Goal: Task Accomplishment & Management: Complete application form

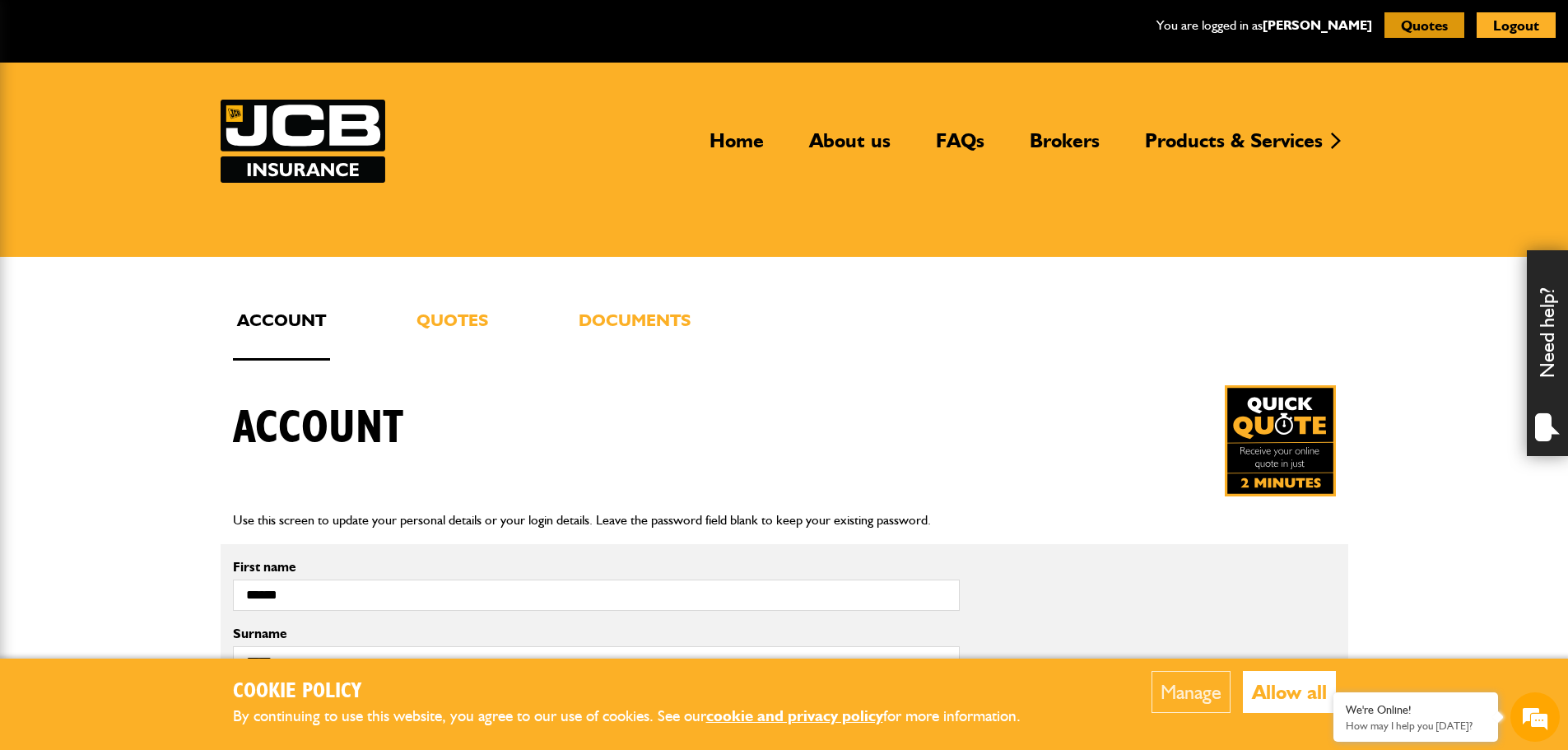
click at [1418, 27] on button "Quotes" at bounding box center [1424, 24] width 80 height 25
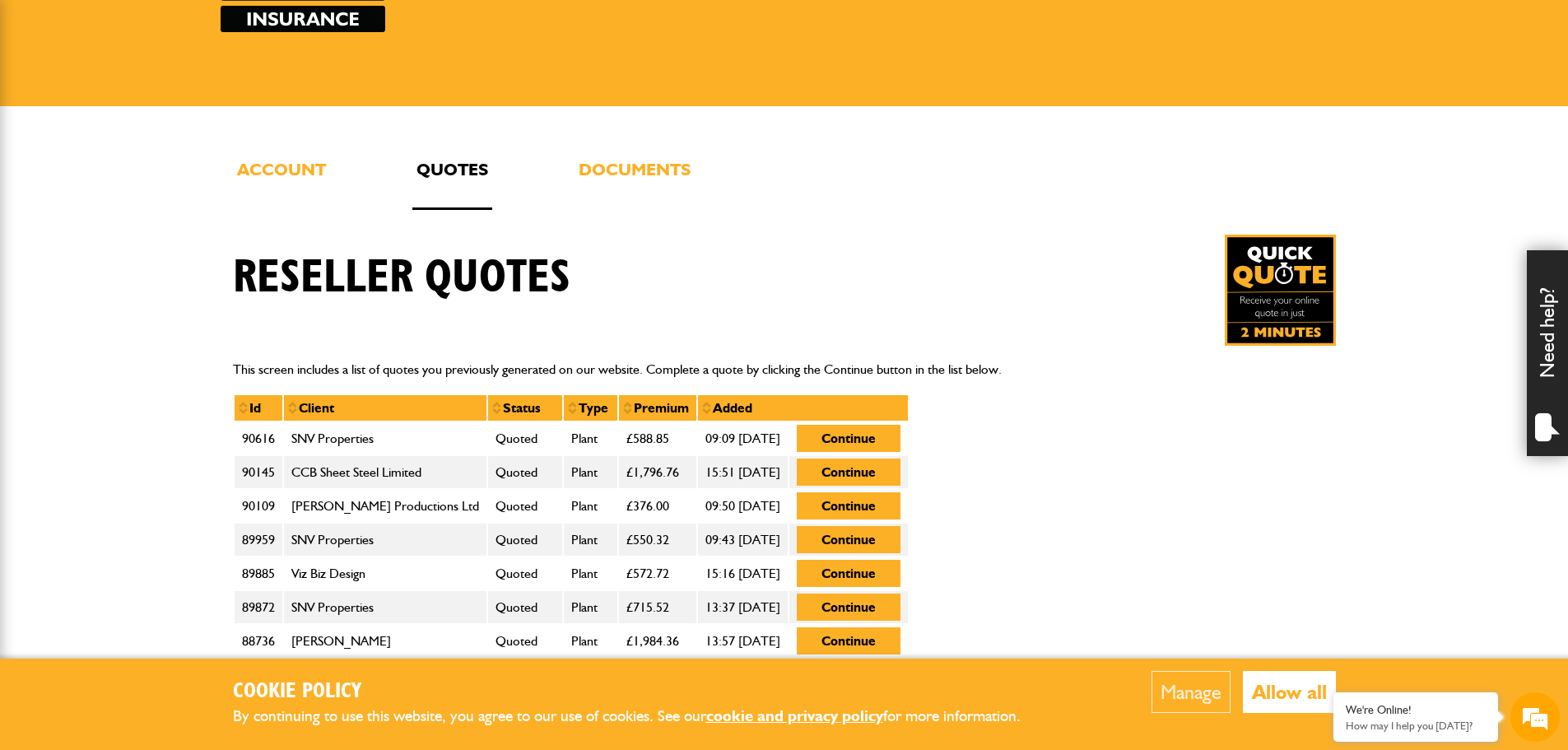
scroll to position [165, 0]
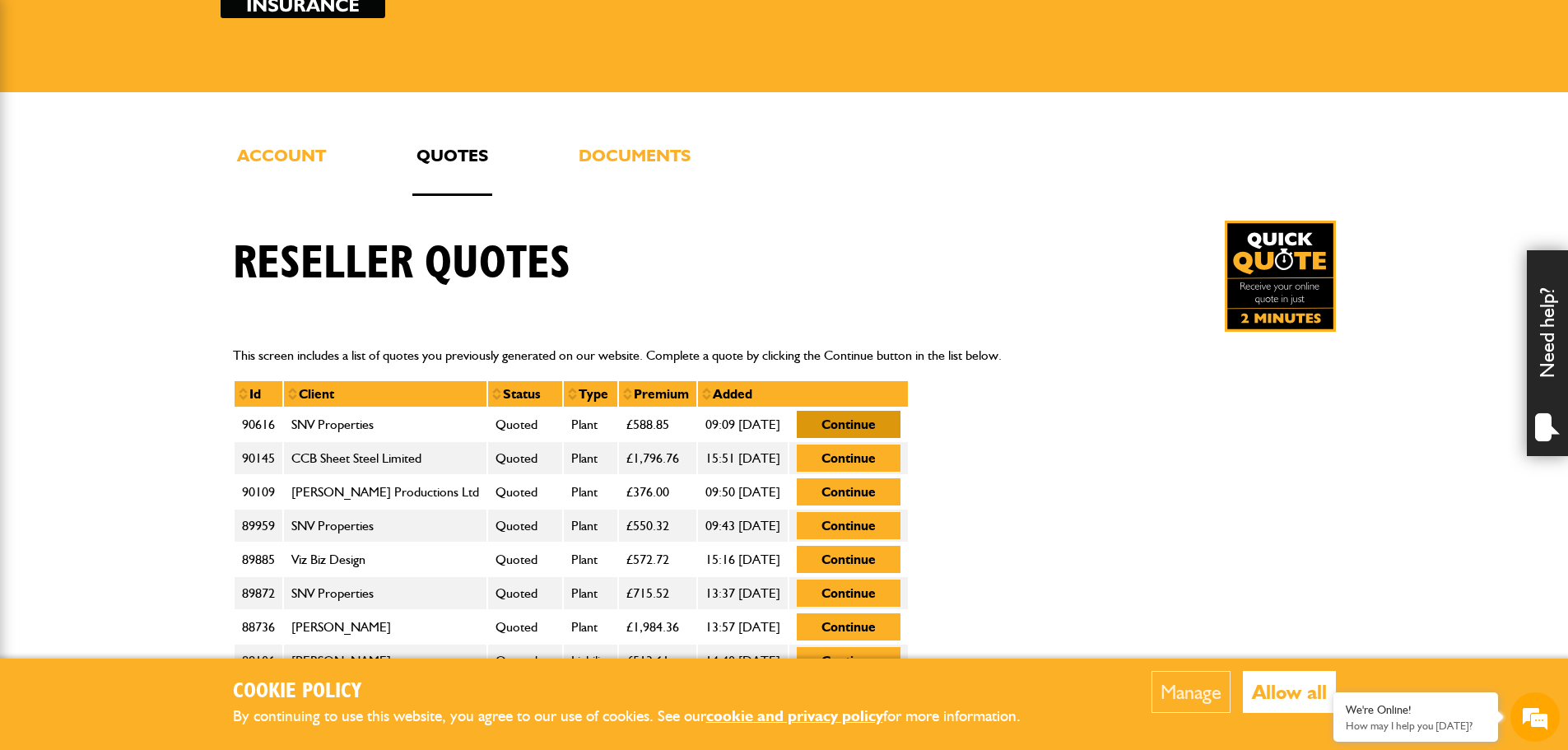
click at [891, 428] on button "Continue" at bounding box center [848, 424] width 103 height 27
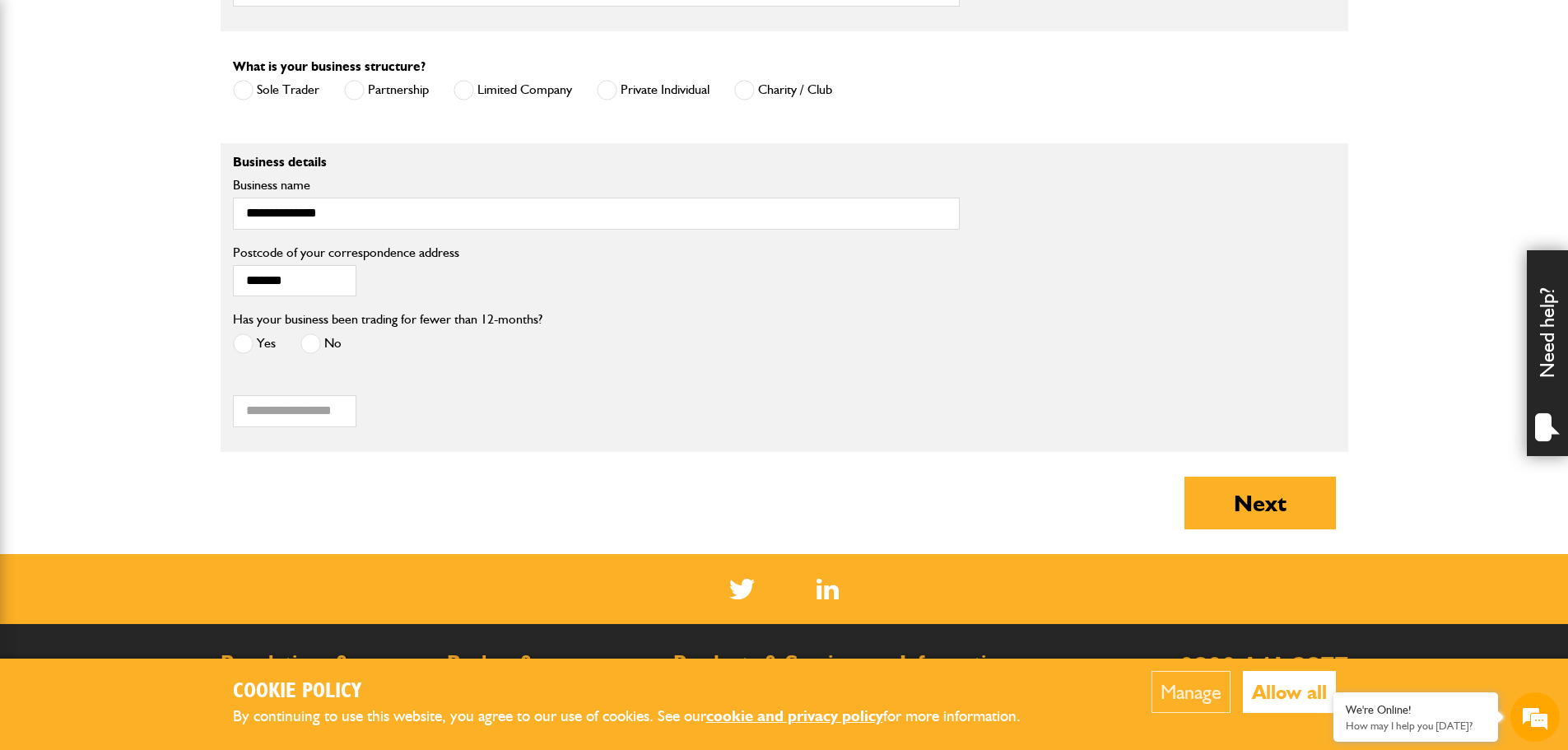
scroll to position [1317, 0]
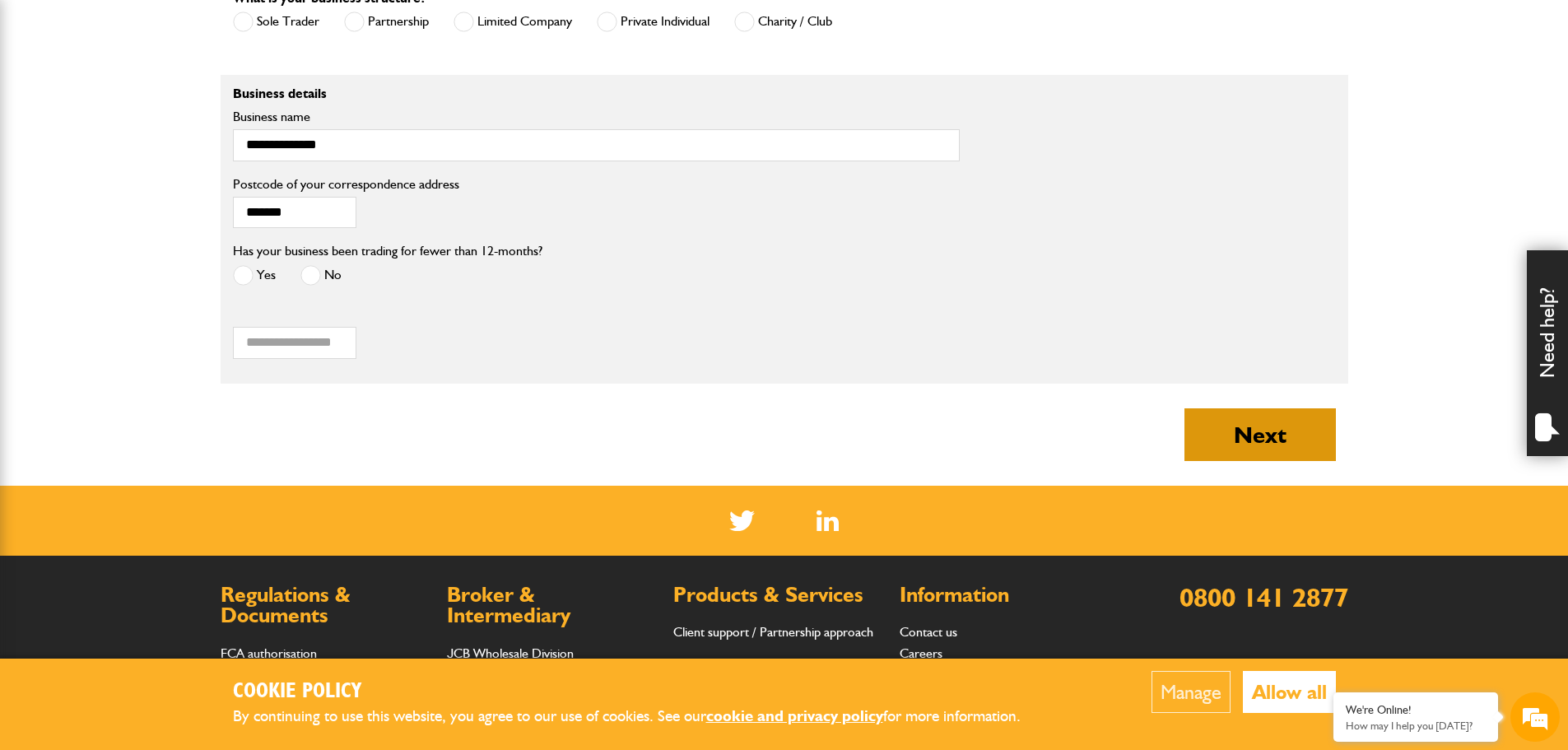
click at [1262, 435] on button "Next" at bounding box center [1260, 435] width 151 height 53
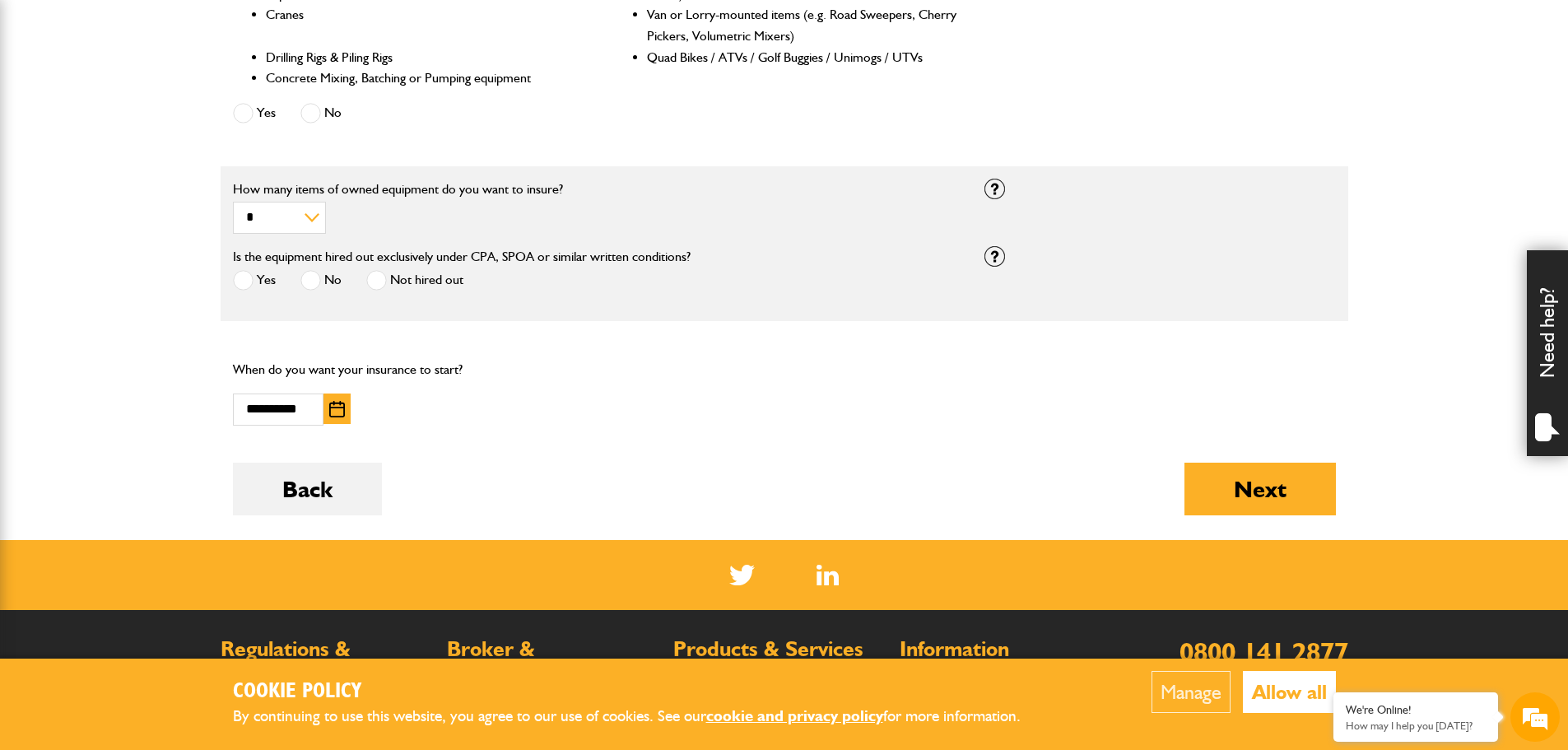
scroll to position [906, 0]
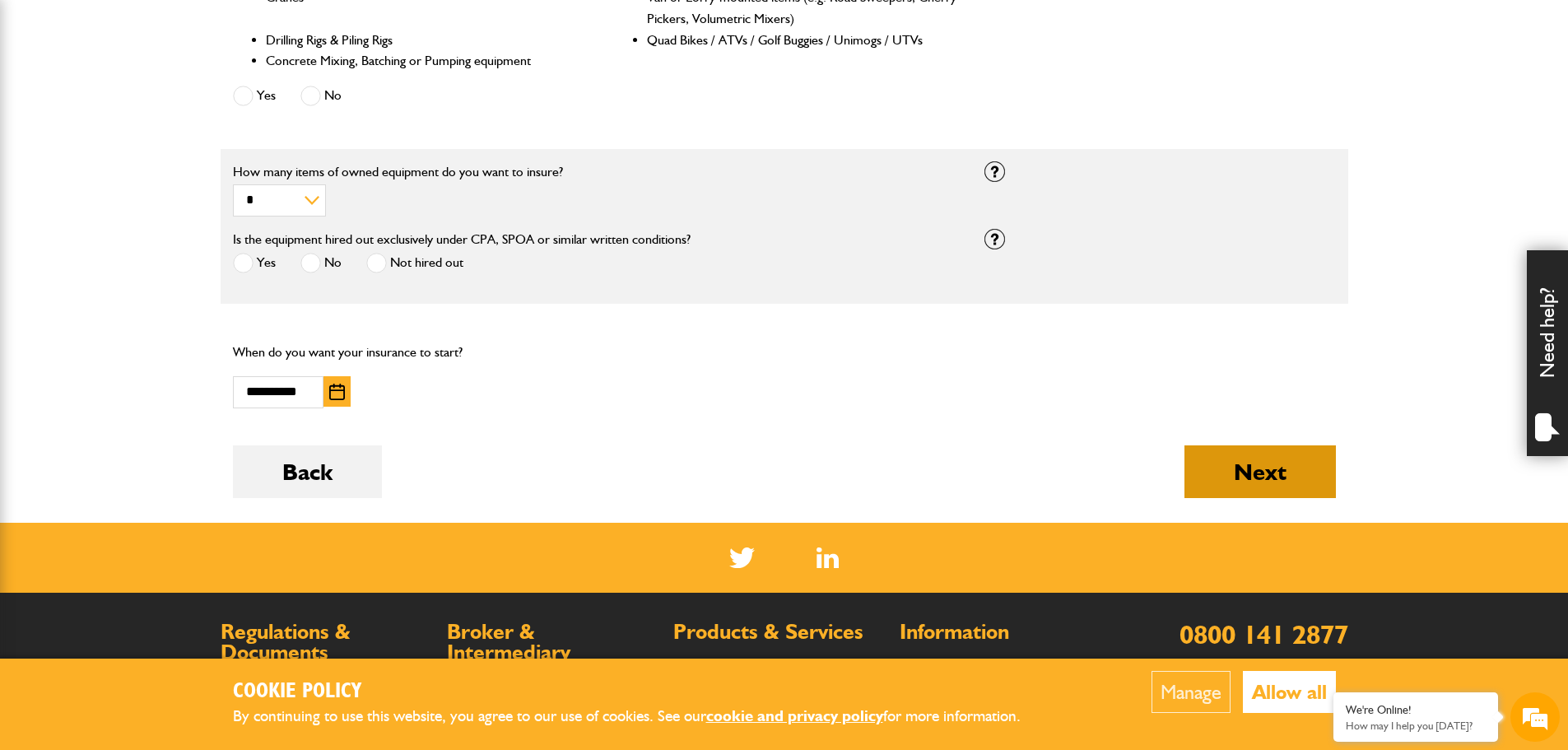
click at [1284, 472] on button "Next" at bounding box center [1260, 472] width 151 height 53
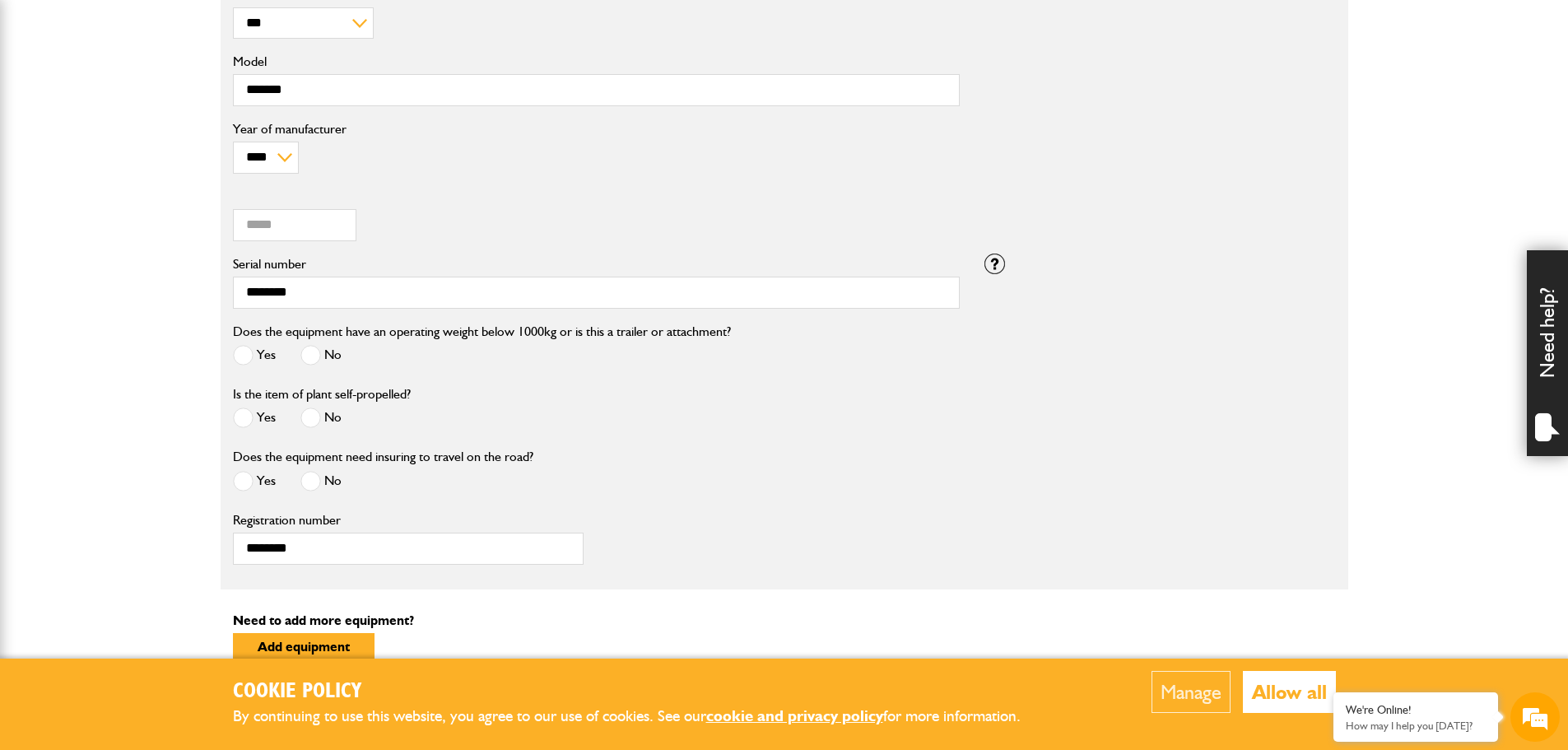
scroll to position [742, 0]
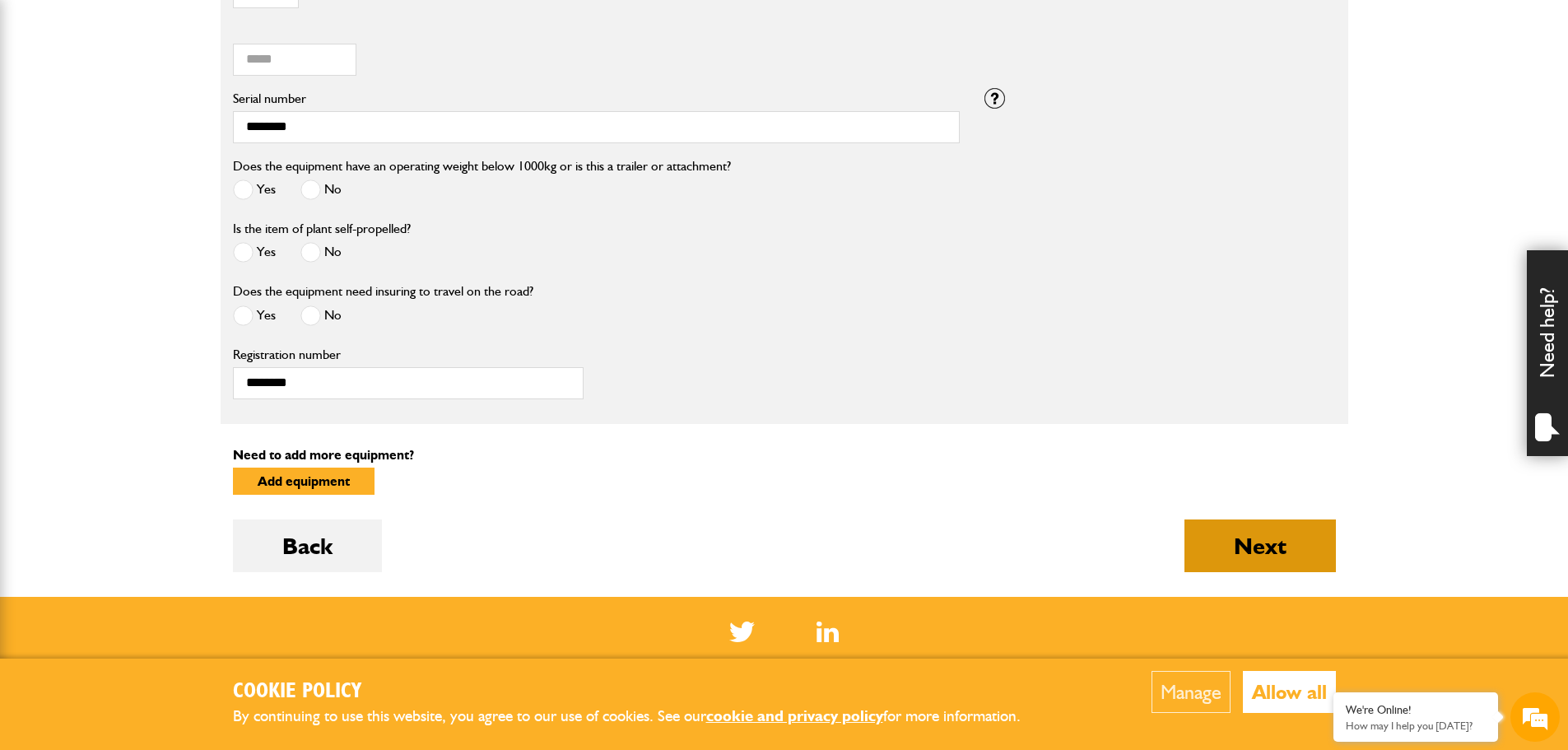
click at [1272, 553] on button "Next" at bounding box center [1260, 546] width 151 height 53
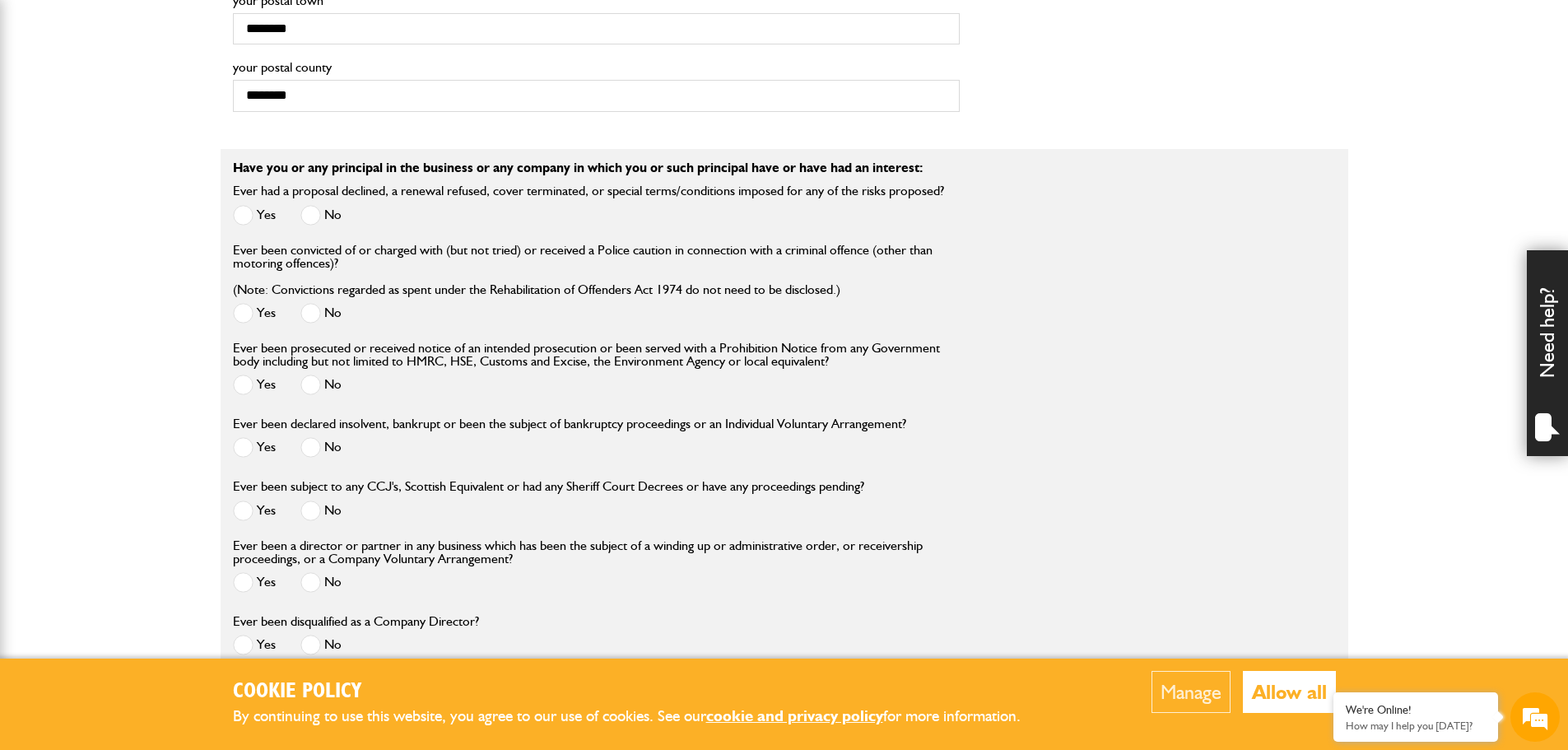
click at [239, 585] on span at bounding box center [244, 582] width 21 height 21
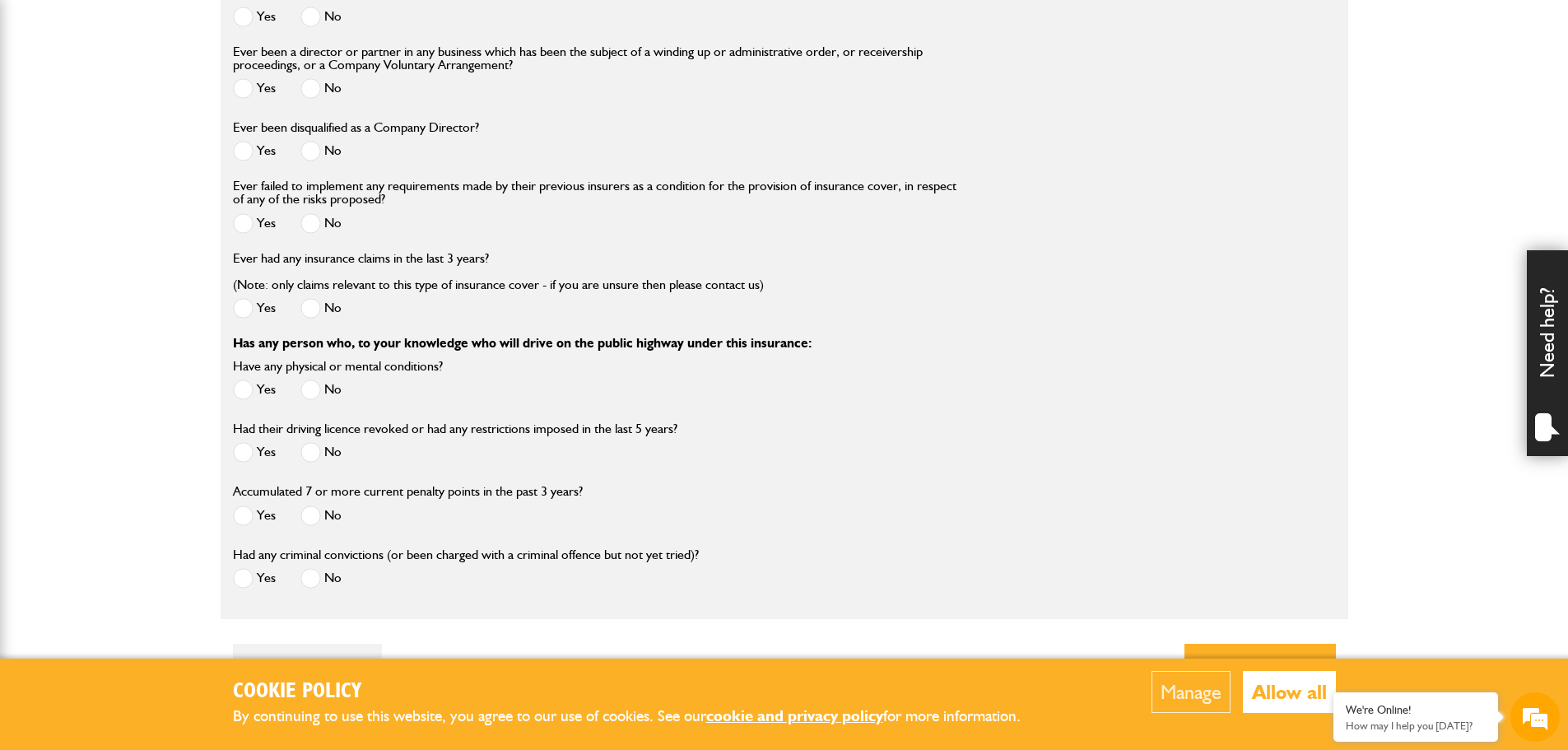
scroll to position [2471, 0]
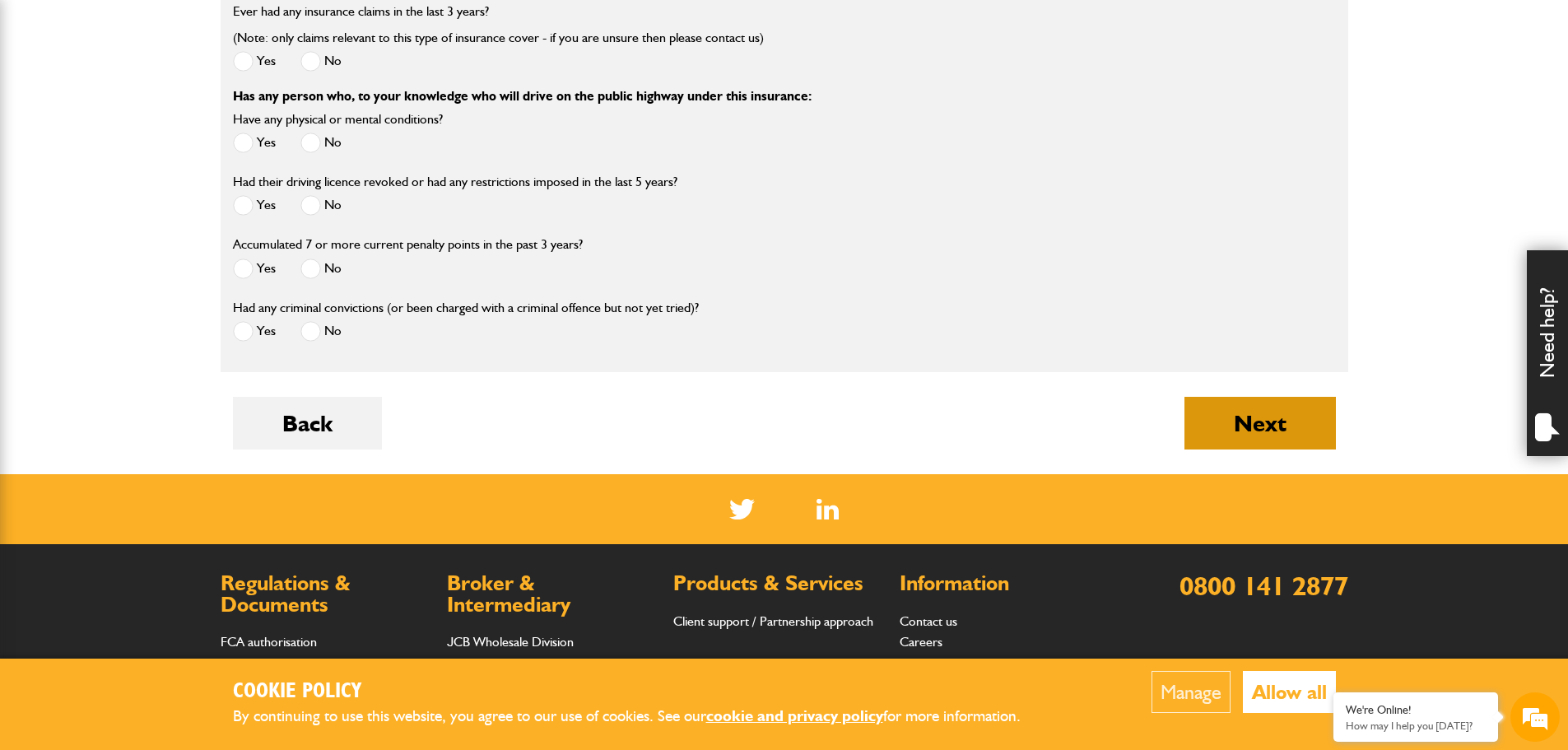
click at [1255, 435] on button "Next" at bounding box center [1260, 423] width 151 height 53
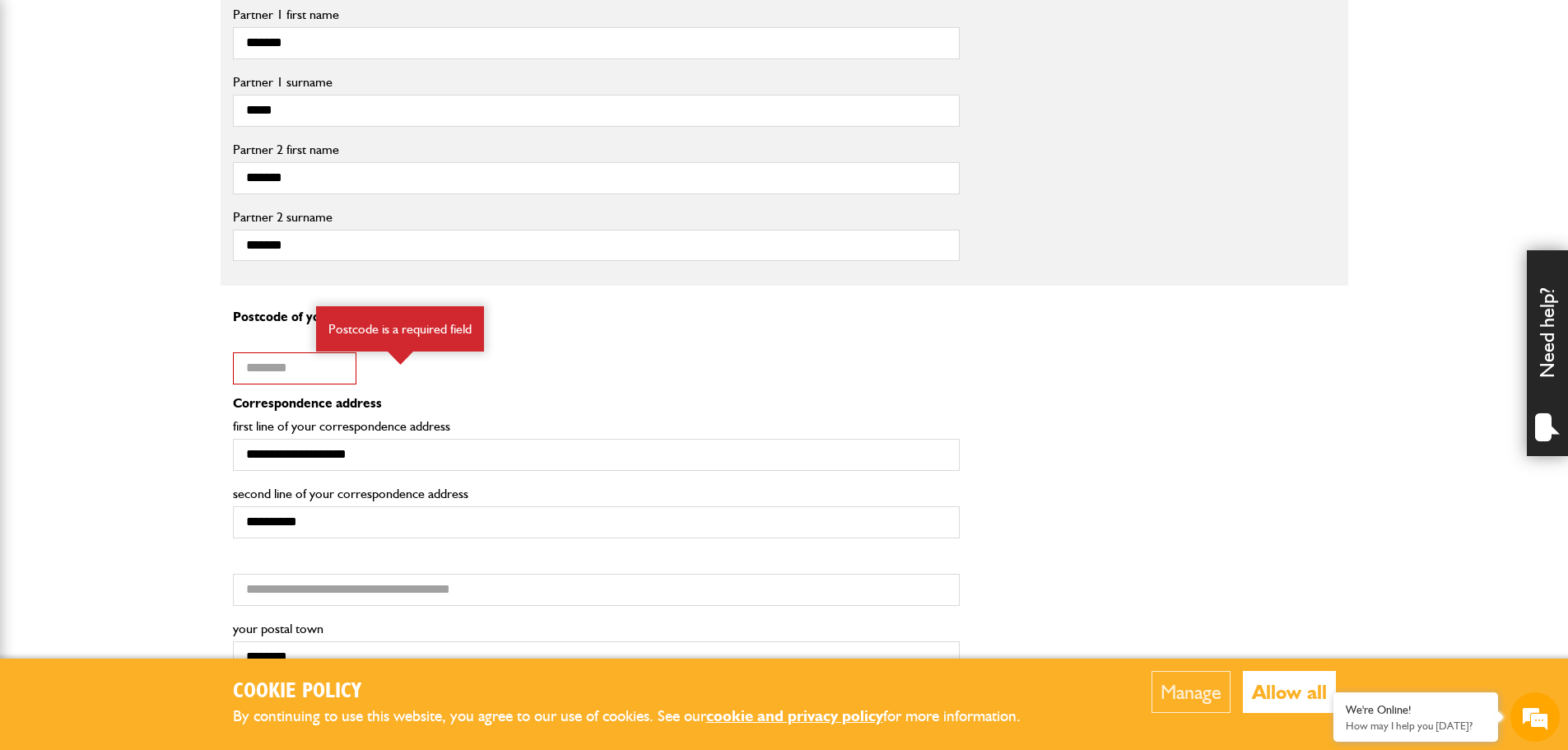
scroll to position [1236, 0]
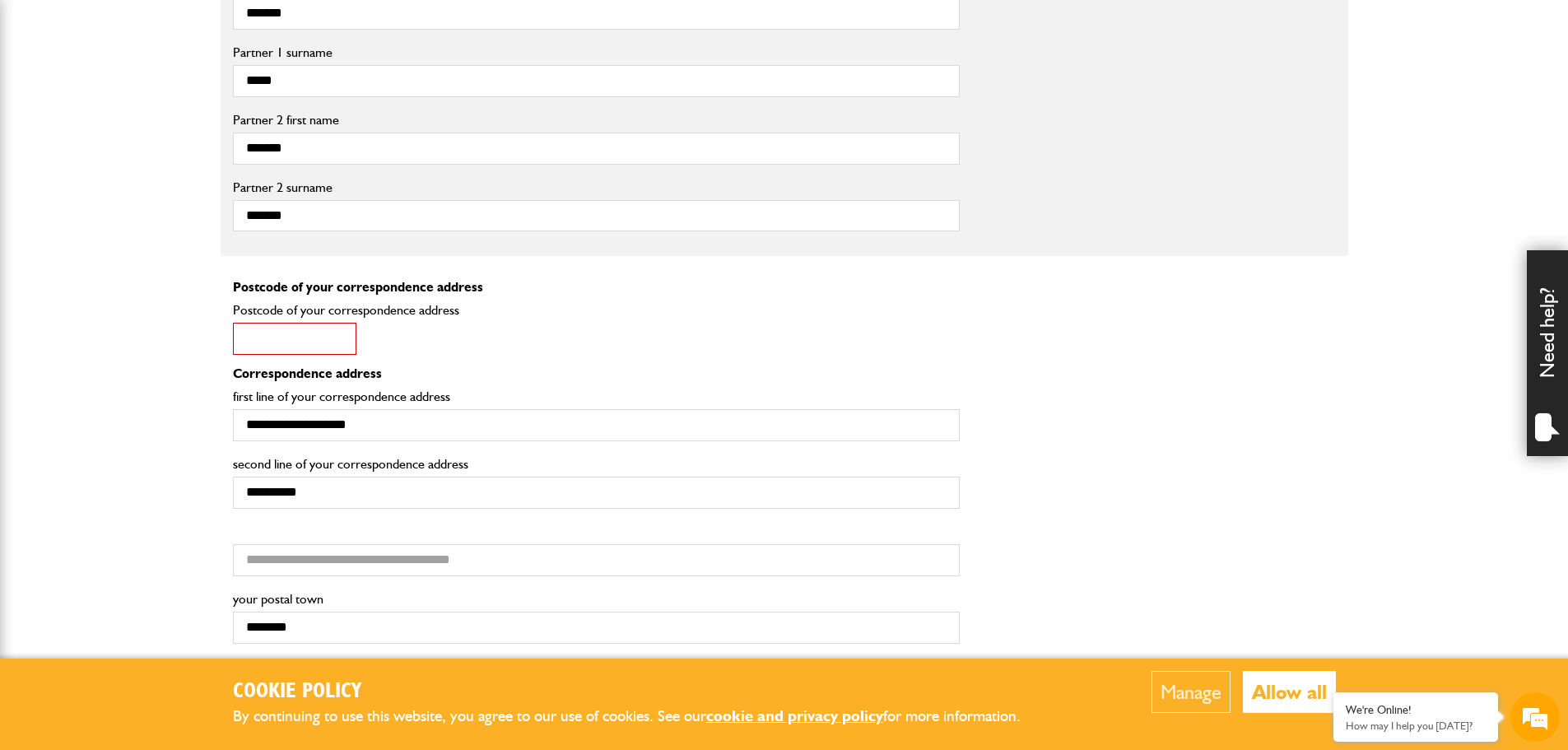
click at [287, 351] on input "Postcode of your correspondence address" at bounding box center [294, 339] width 123 height 32
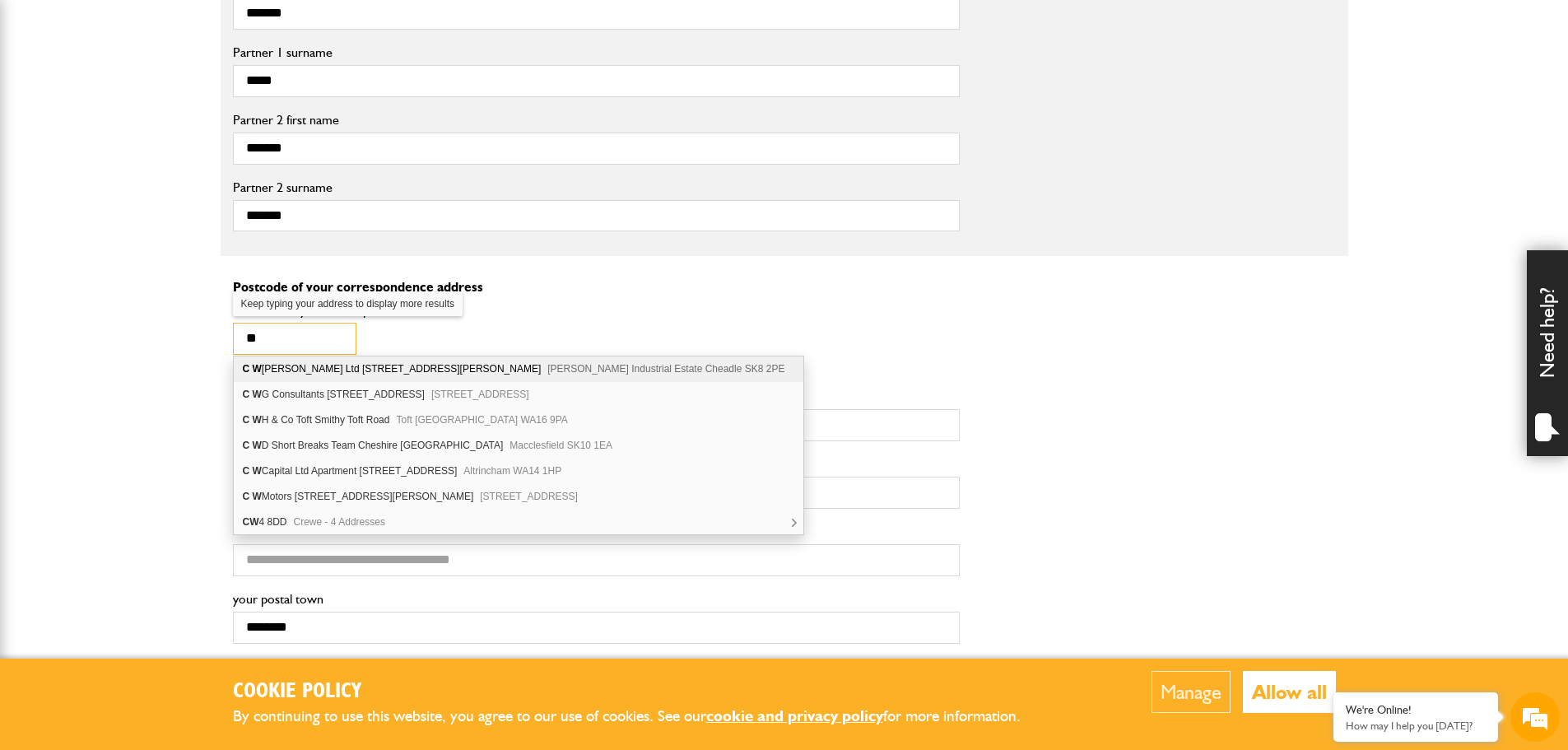
scroll to position [0, 0]
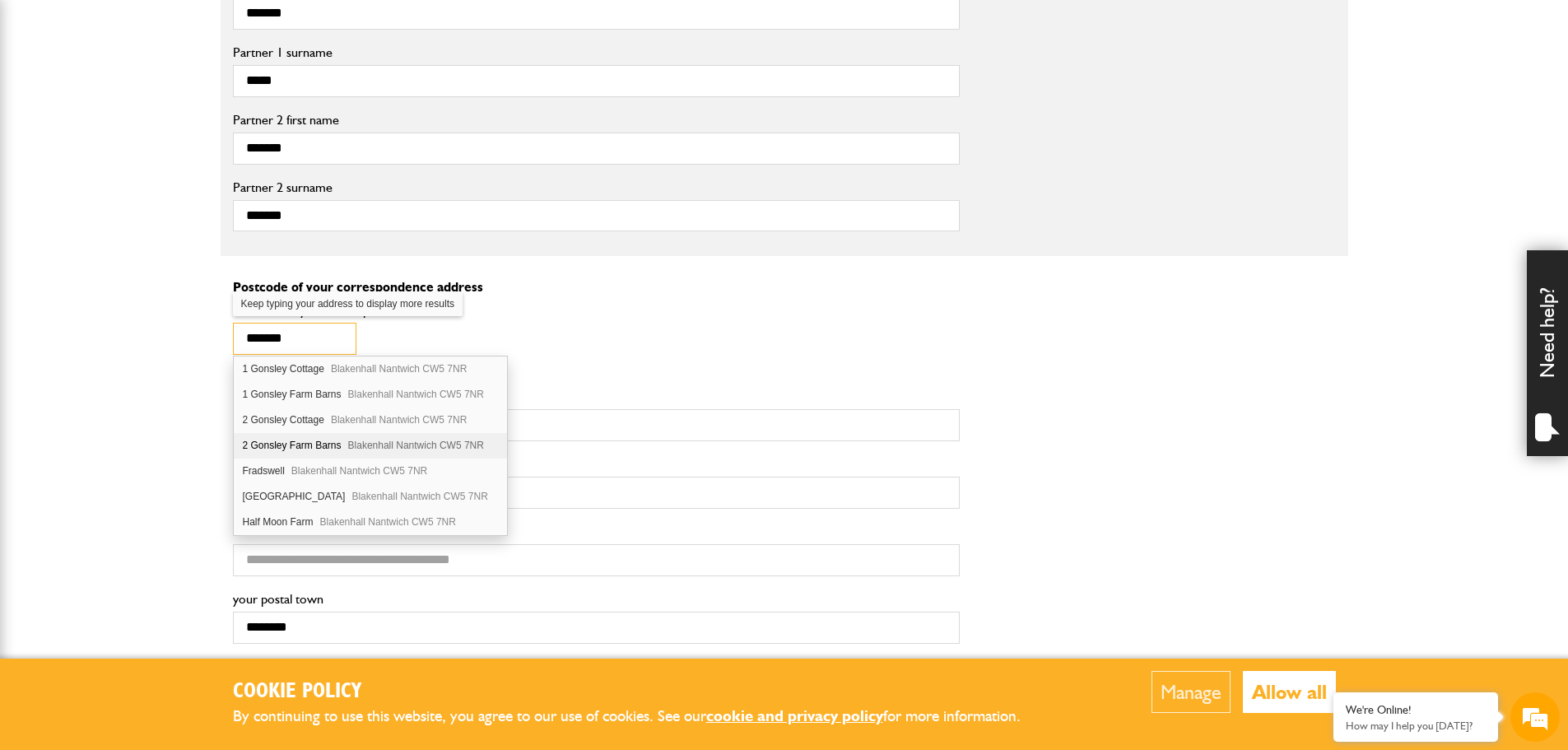
type input "*******"
click at [356, 437] on div "[STREET_ADDRESS]" at bounding box center [371, 445] width 274 height 25
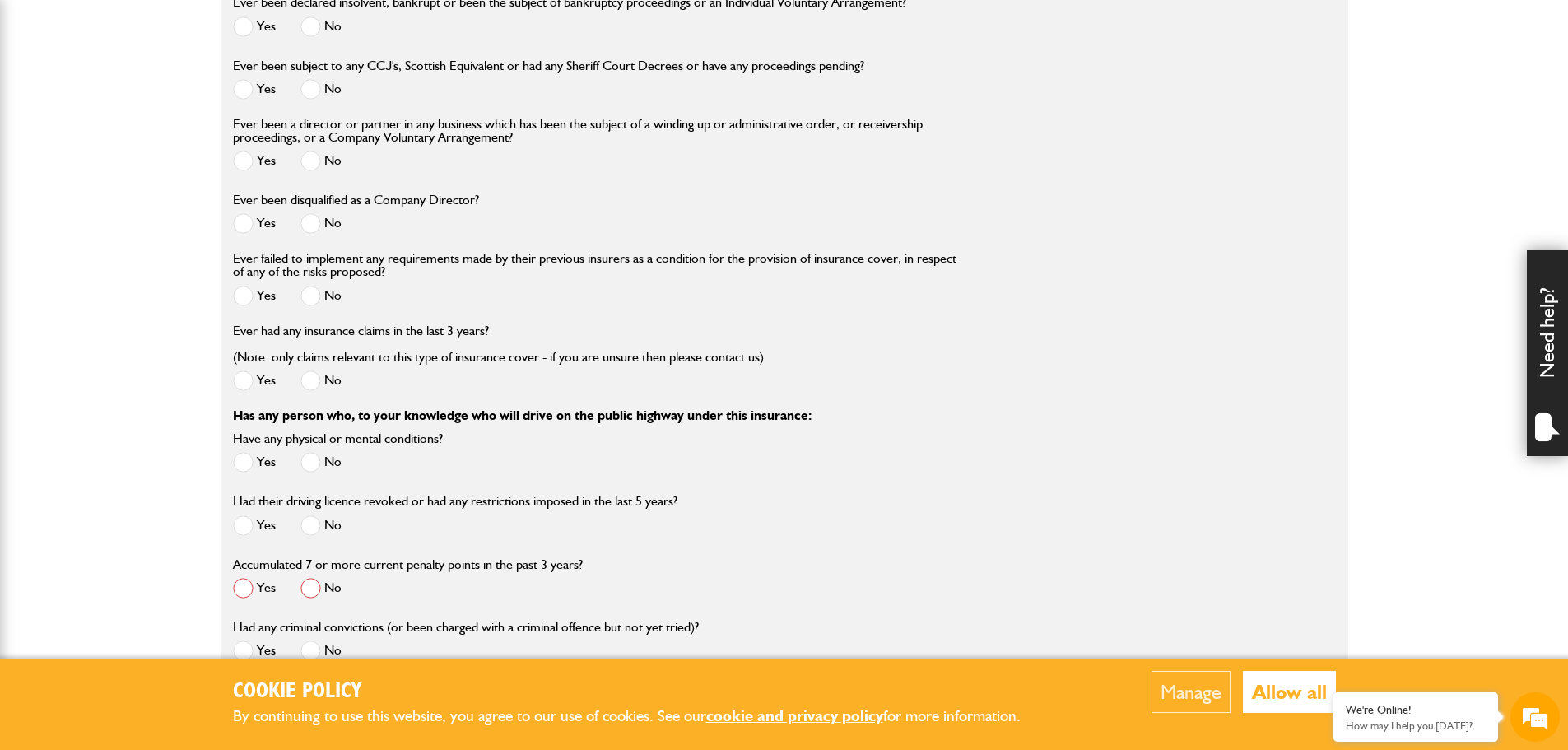
scroll to position [2553, 0]
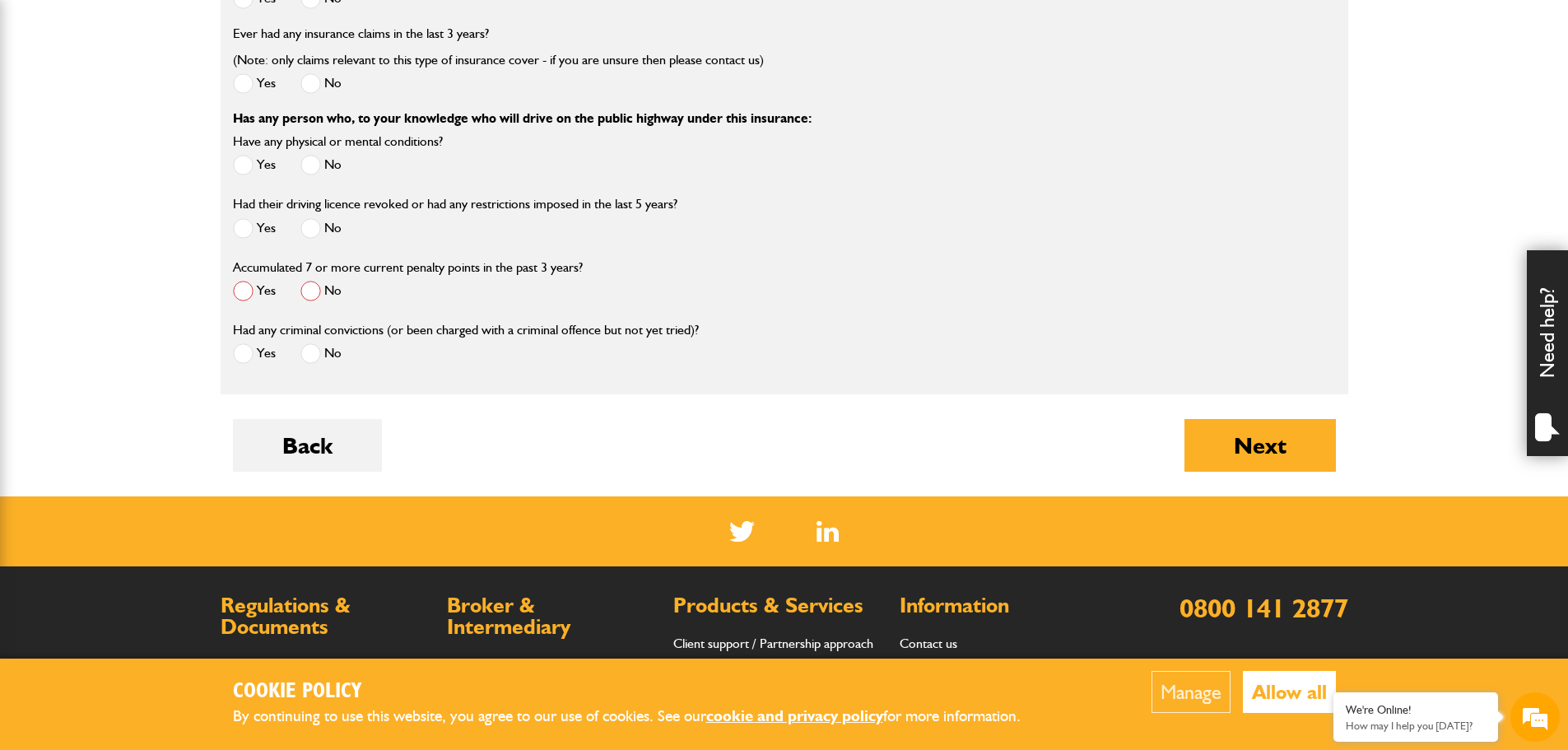
click at [310, 301] on span at bounding box center [310, 291] width 21 height 21
click at [1270, 462] on button "Next" at bounding box center [1260, 446] width 151 height 53
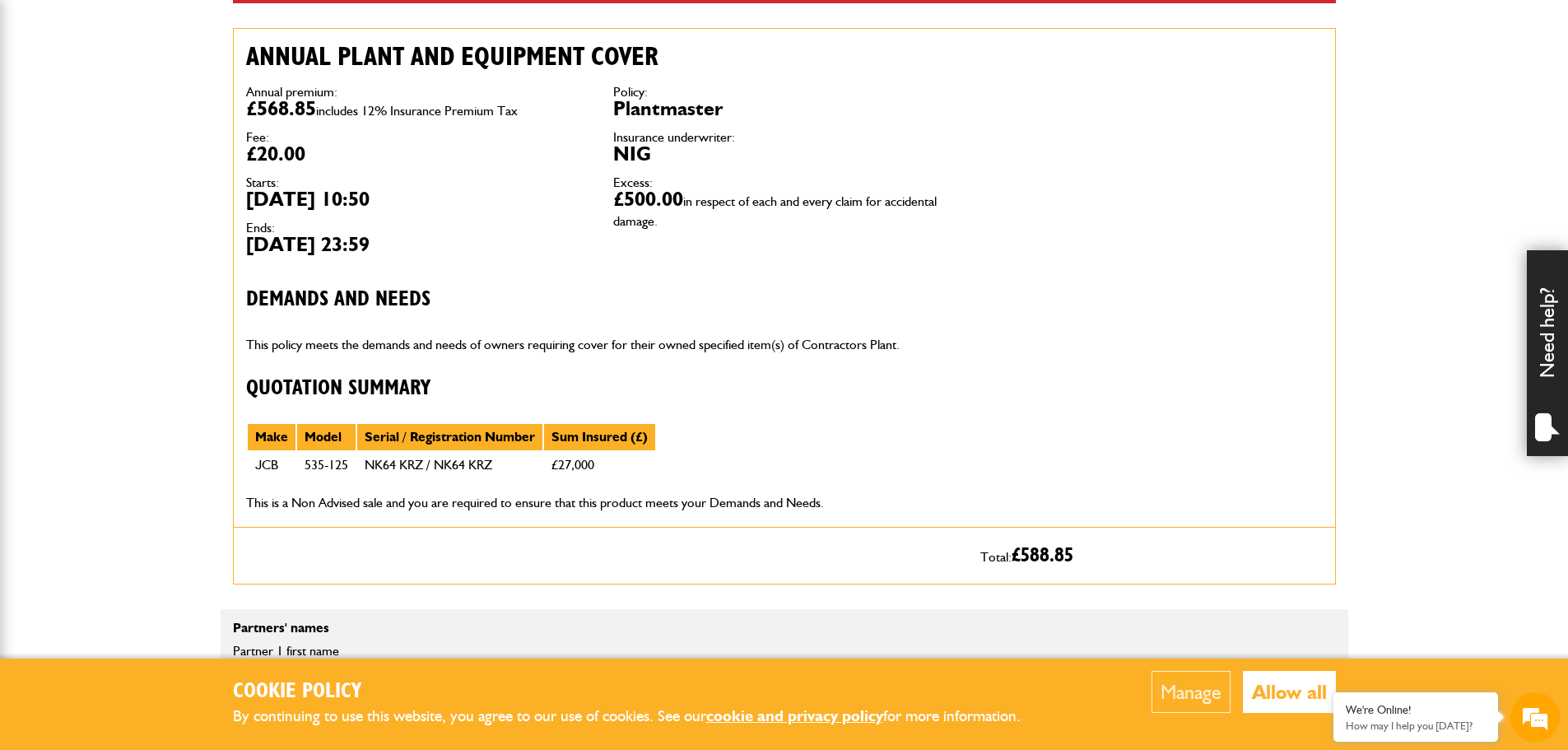
scroll to position [577, 0]
